Goal: Obtain resource: Obtain resource

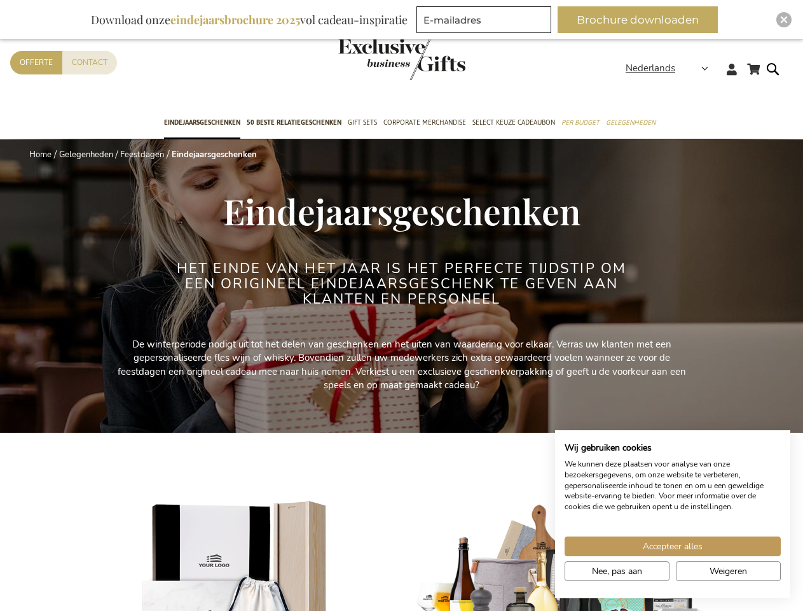
click at [401, 305] on h2 "Het einde van het jaar is het perfecte tijdstip om een origineel eindejaarsgesc…" at bounding box center [401, 284] width 477 height 46
click at [671, 68] on span "Nederlands" at bounding box center [651, 68] width 50 height 15
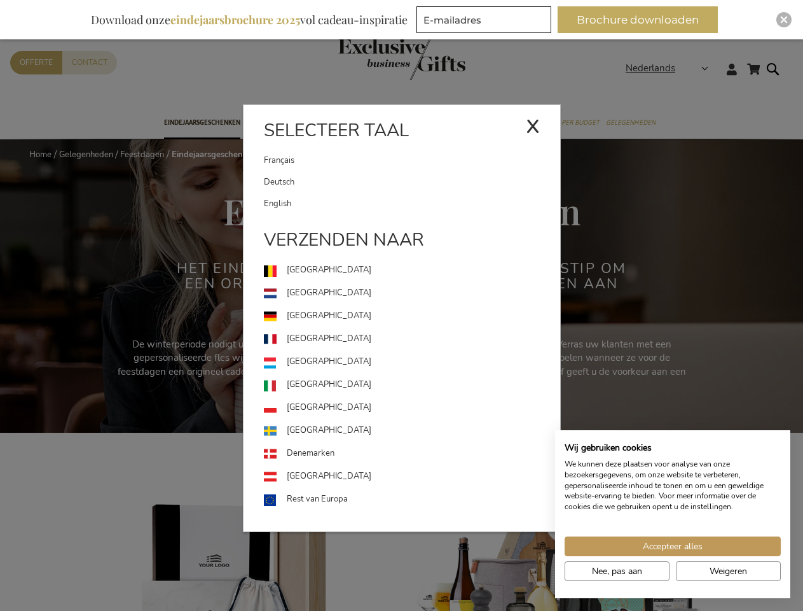
click at [643, 20] on button "Brochure downloaden" at bounding box center [638, 19] width 160 height 27
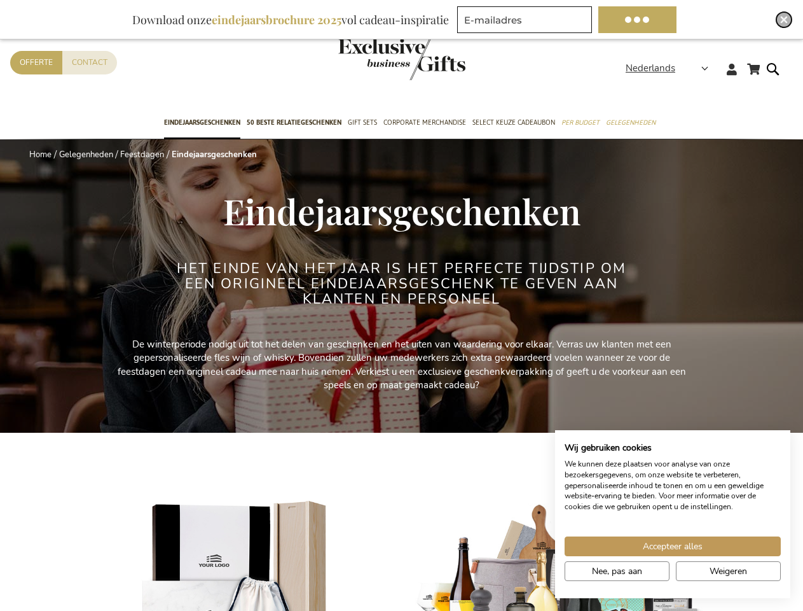
click at [784, 20] on img "Close" at bounding box center [785, 20] width 8 height 8
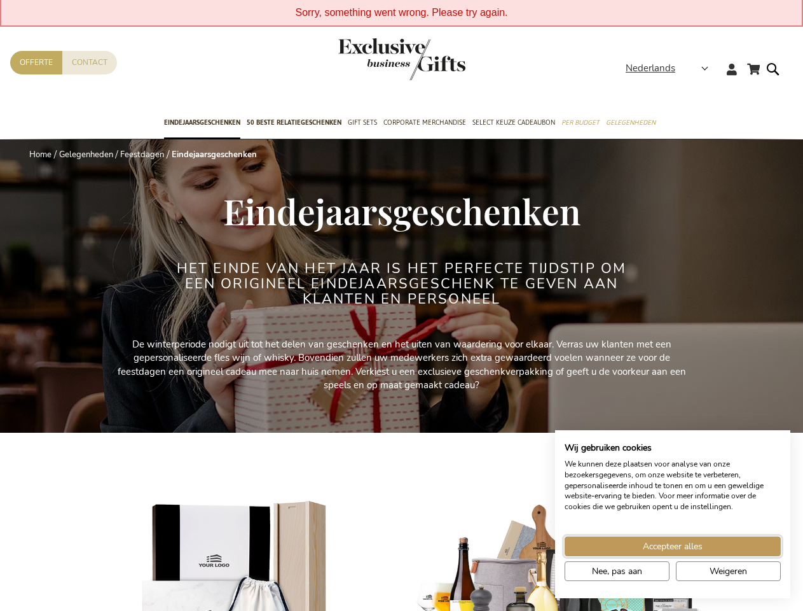
click at [673, 546] on span "Accepteer alles" at bounding box center [673, 545] width 60 height 13
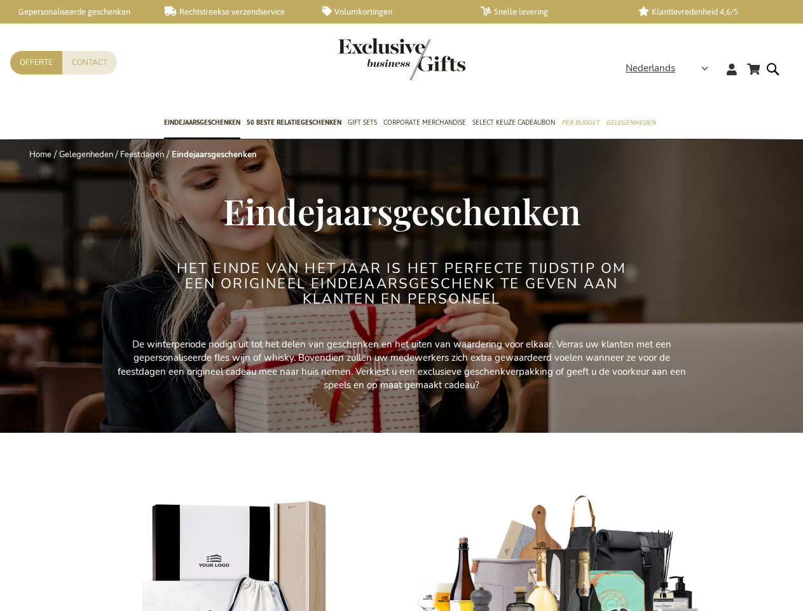
click at [617, 571] on img at bounding box center [561, 585] width 293 height 183
